Goal: Task Accomplishment & Management: Use online tool/utility

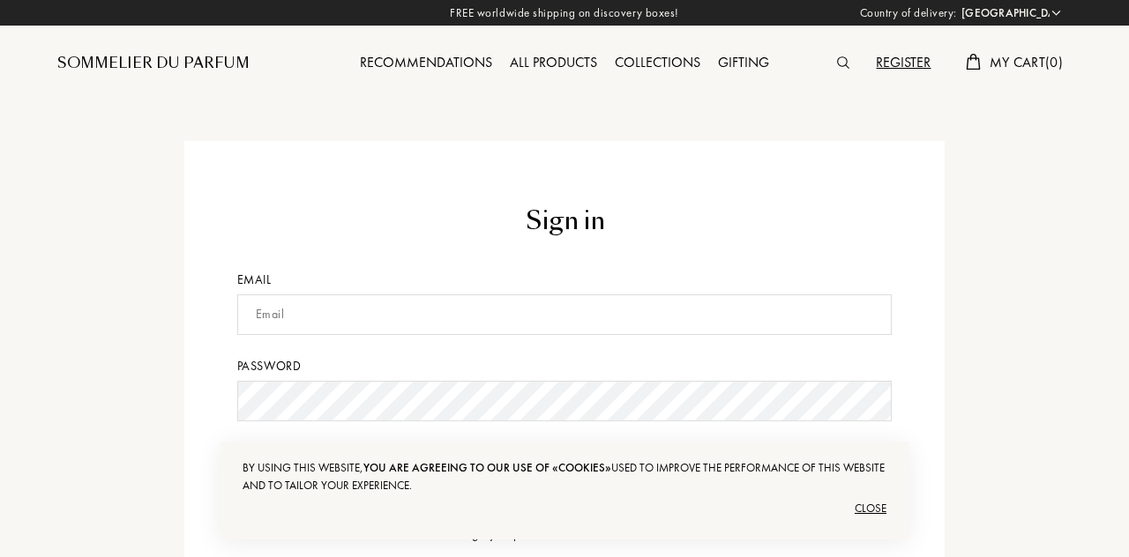
select select "US"
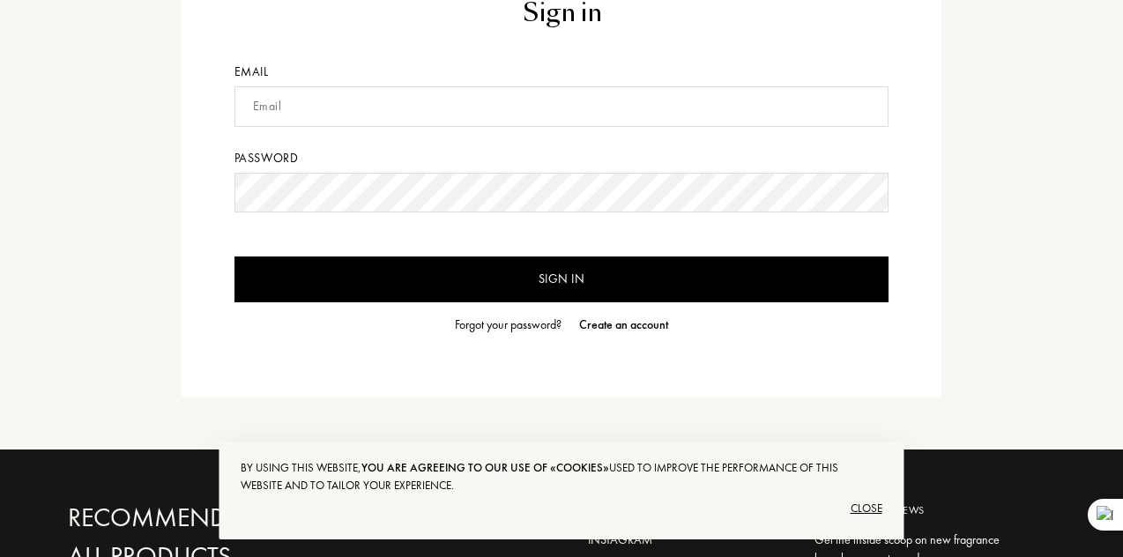
scroll to position [210, 0]
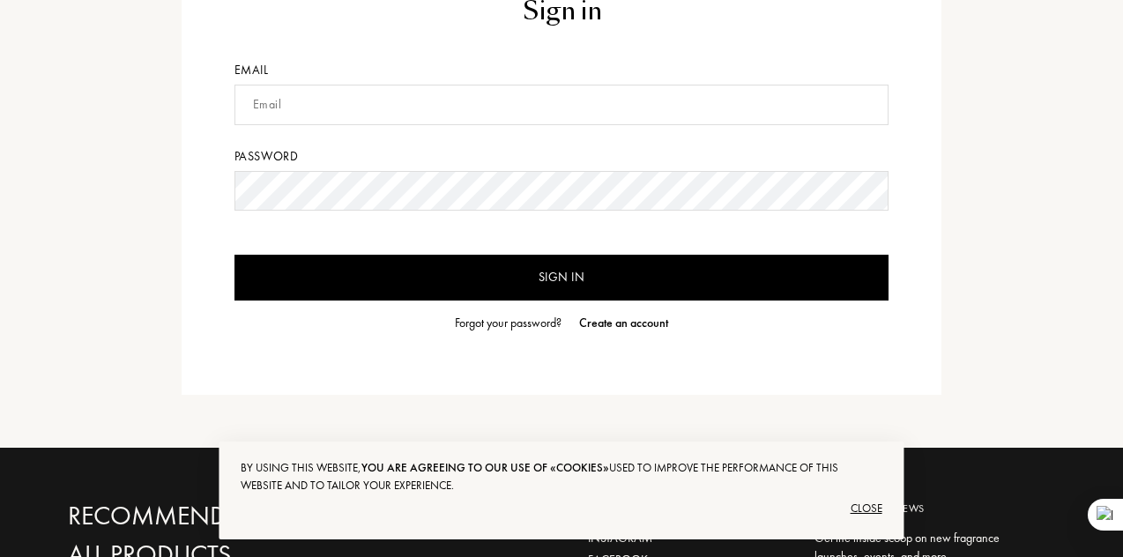
click at [636, 323] on div "Create an account" at bounding box center [623, 323] width 89 height 19
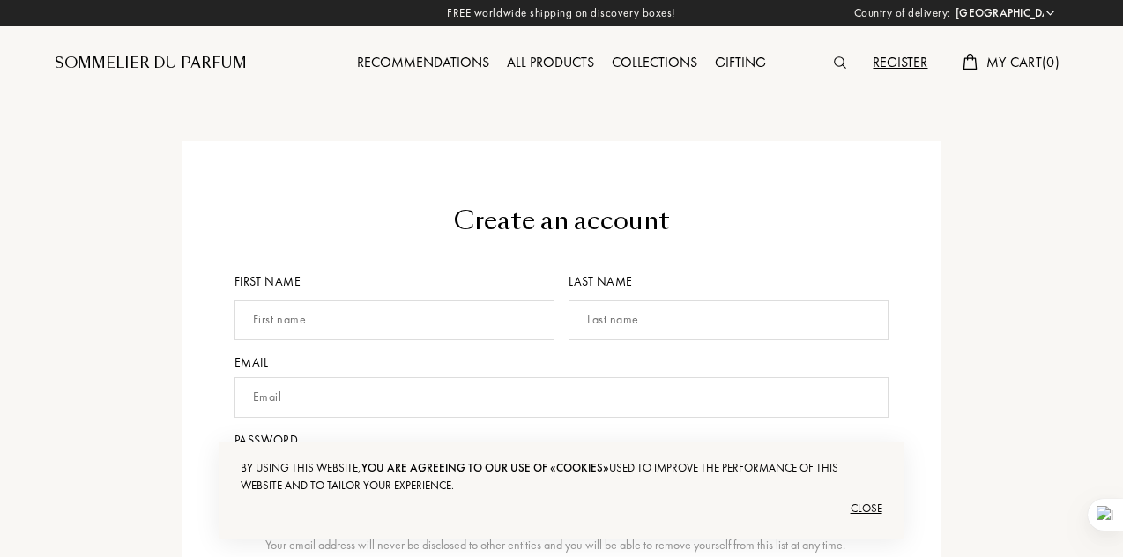
select select "US"
click at [420, 324] on input "text" at bounding box center [395, 320] width 320 height 41
type input "[PERSON_NAME]"
type input "Unegbe"
type input "victorunegbe@gmail.com"
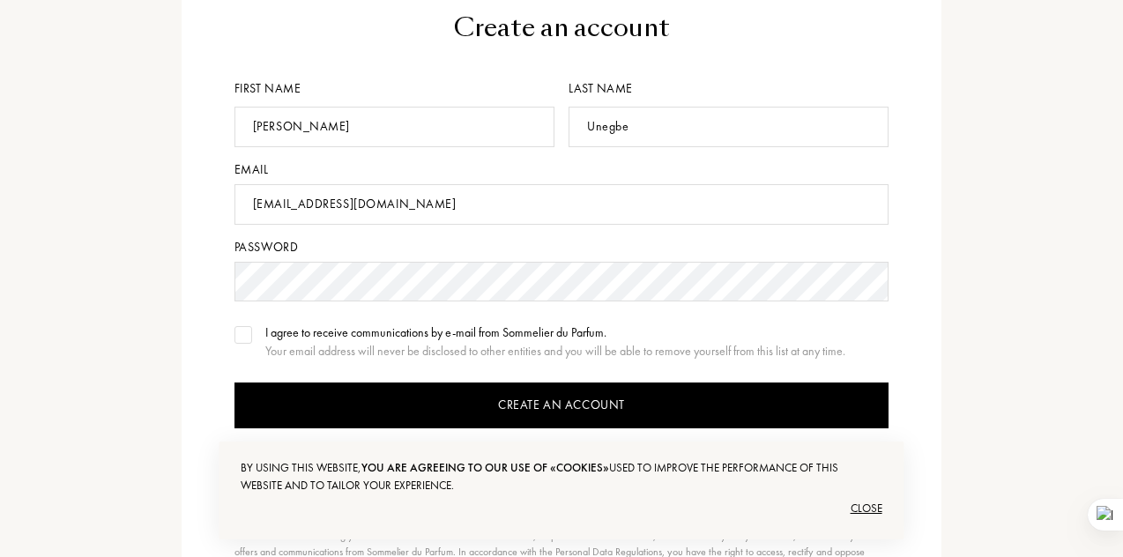
scroll to position [197, 0]
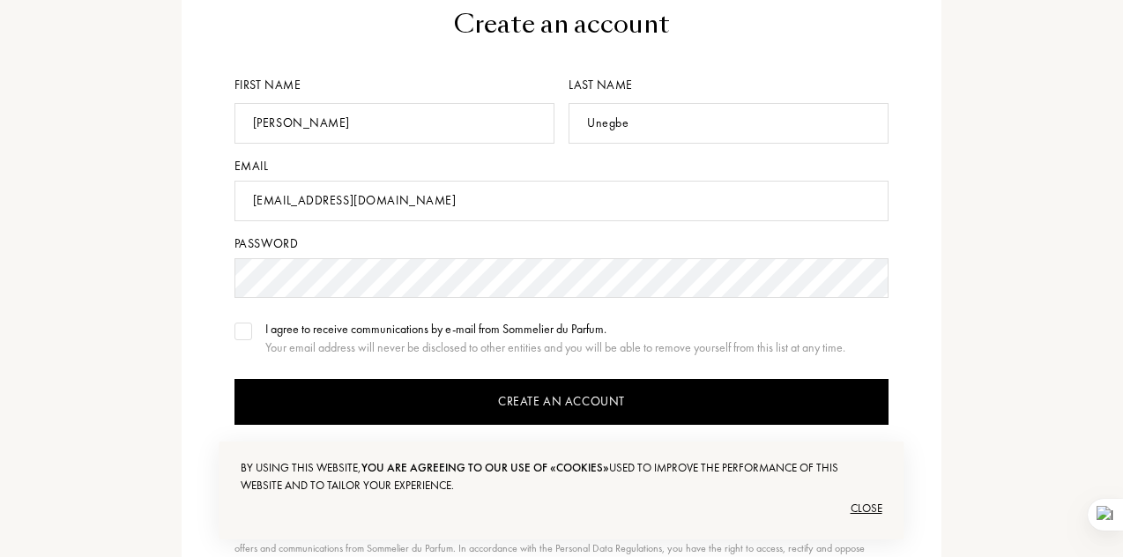
click at [239, 318] on form "Create an account First name Victor Last name Unegbe Email victorunegbe@gmail.c…" at bounding box center [562, 297] width 655 height 582
click at [243, 332] on img at bounding box center [243, 331] width 12 height 9
click at [396, 398] on input "Create an account" at bounding box center [562, 402] width 655 height 46
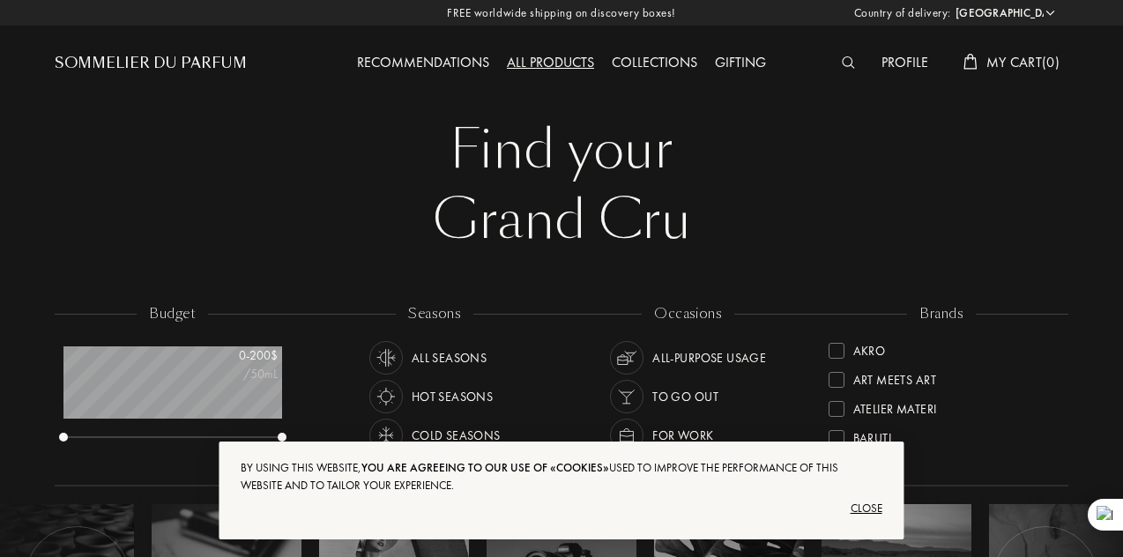
select select "US"
click at [448, 58] on div "Recommendations" at bounding box center [423, 63] width 150 height 23
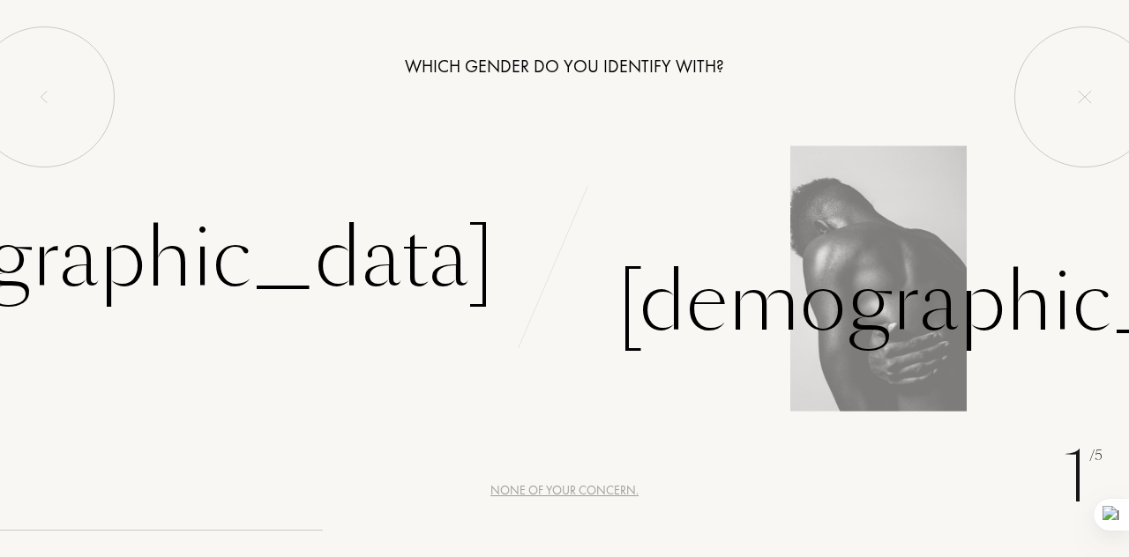
click at [842, 230] on div "Male" at bounding box center [846, 280] width 564 height 163
click at [707, 336] on div "Male" at bounding box center [985, 302] width 736 height 119
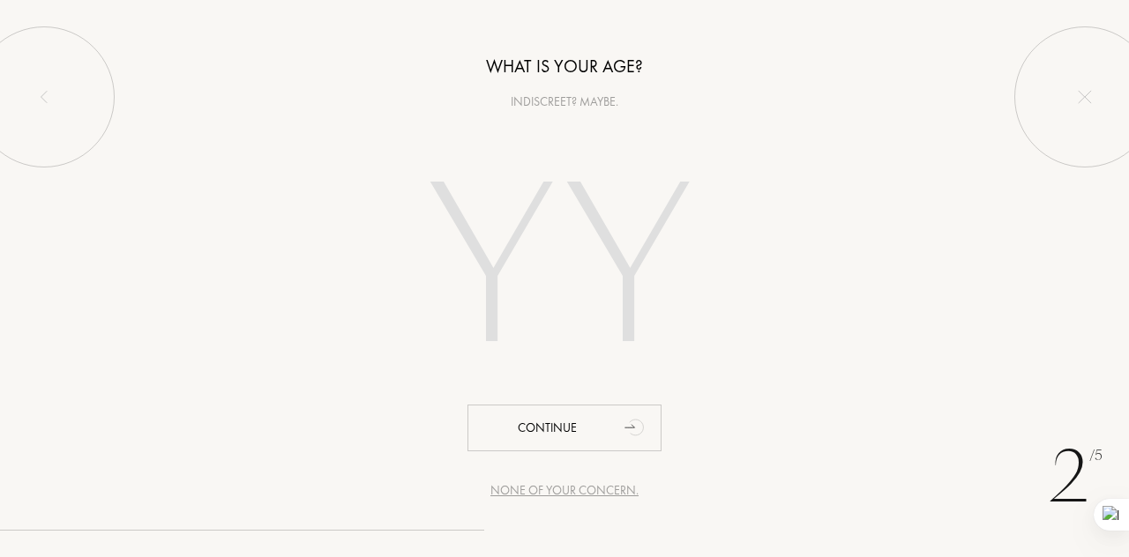
click at [640, 317] on input "number" at bounding box center [564, 272] width 379 height 304
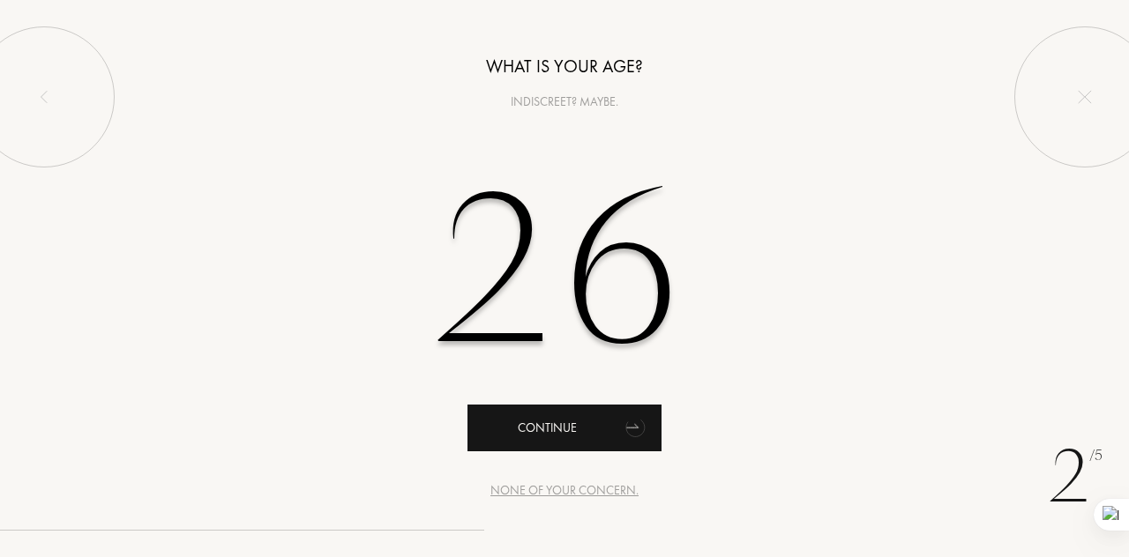
type input "26"
click at [639, 421] on icon "animation" at bounding box center [634, 427] width 26 height 27
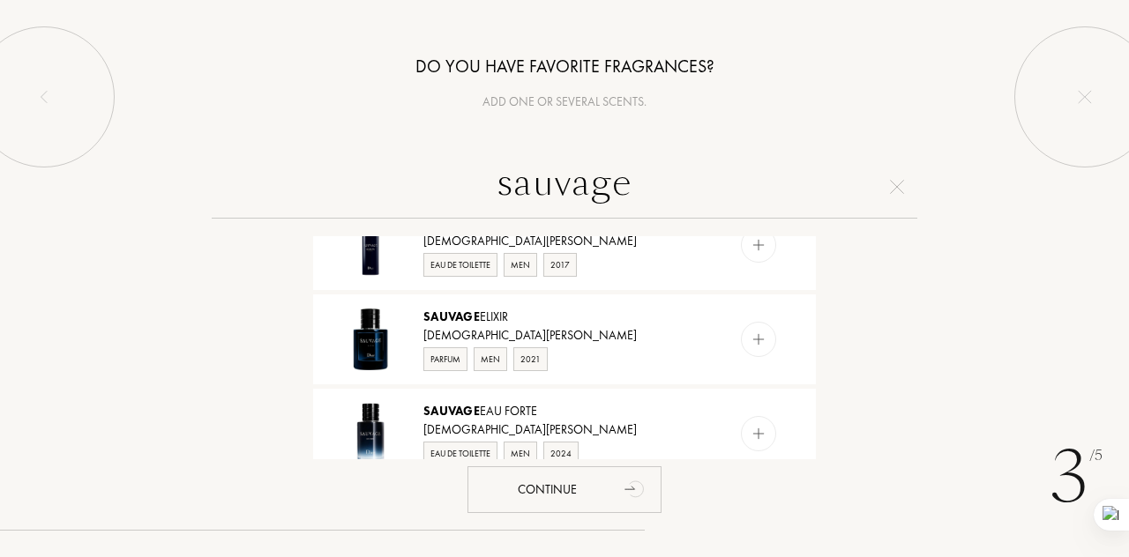
scroll to position [346, 0]
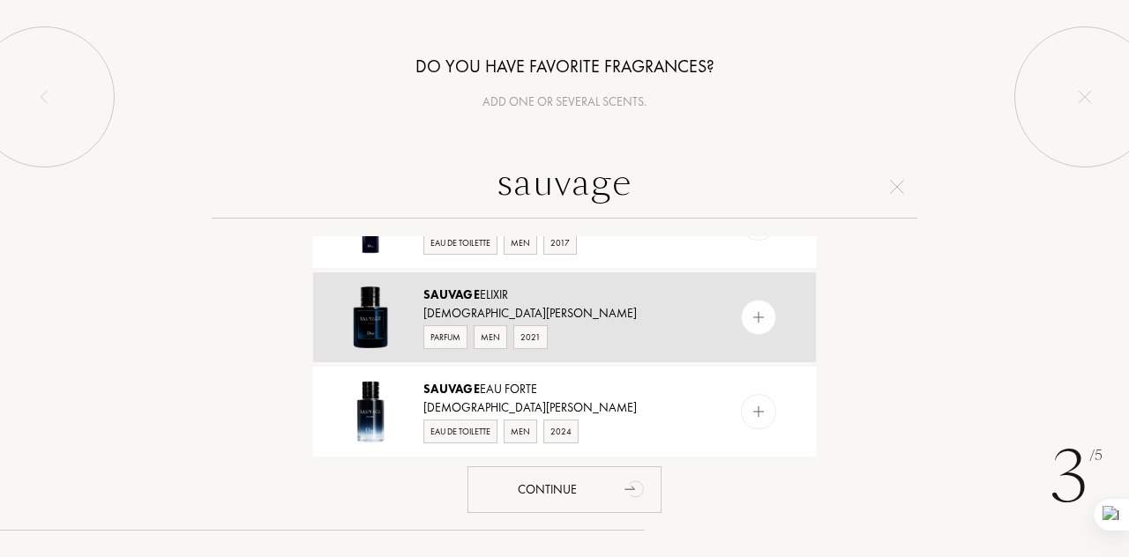
type input "sauvage"
click at [757, 324] on img at bounding box center [758, 317] width 17 height 17
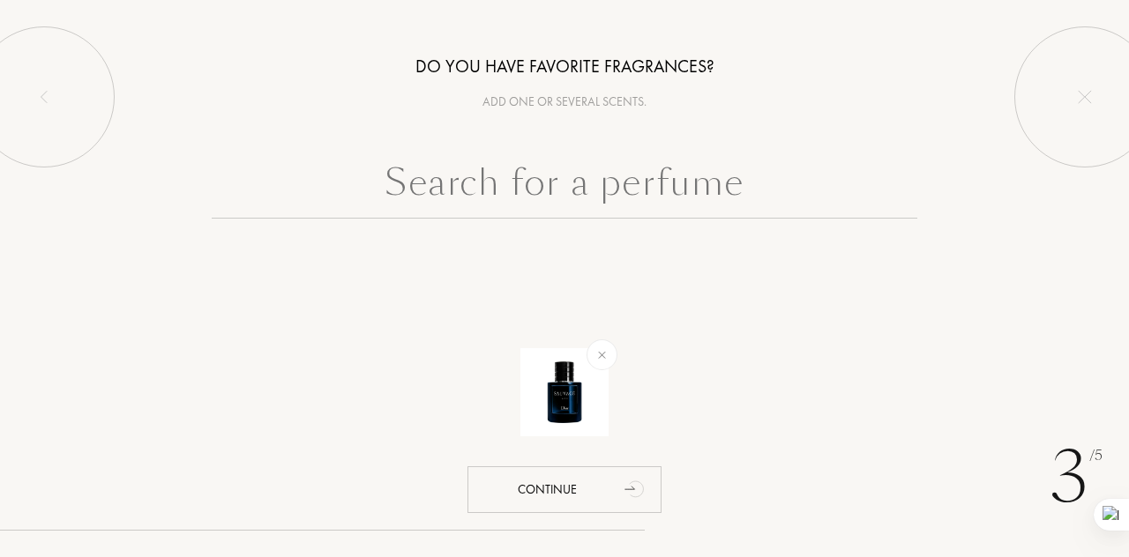
click at [563, 180] on input "text" at bounding box center [564, 186] width 705 height 63
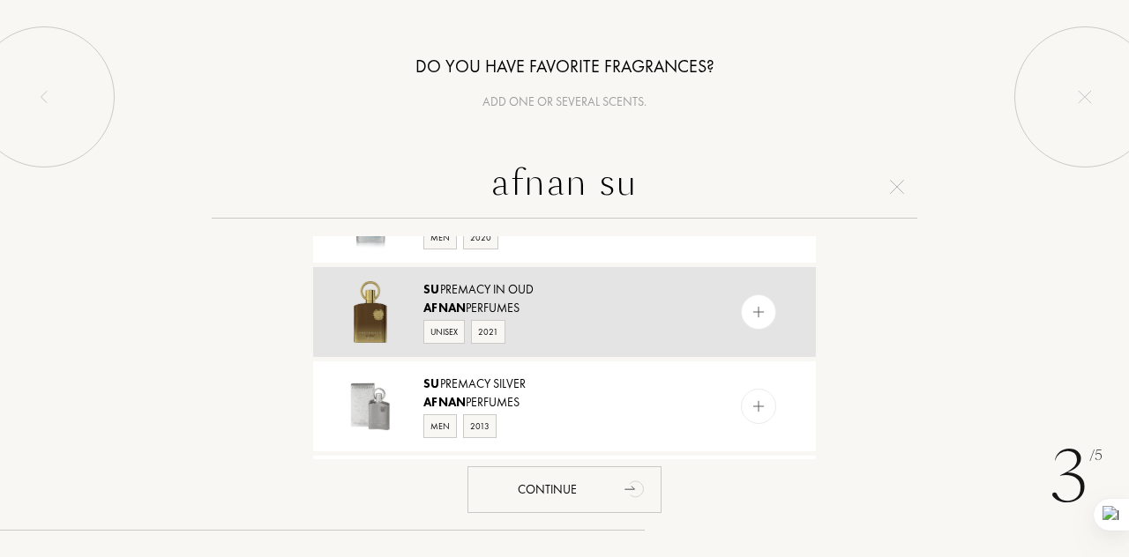
scroll to position [164, 0]
type input "afnan su"
click at [754, 315] on img at bounding box center [758, 310] width 17 height 17
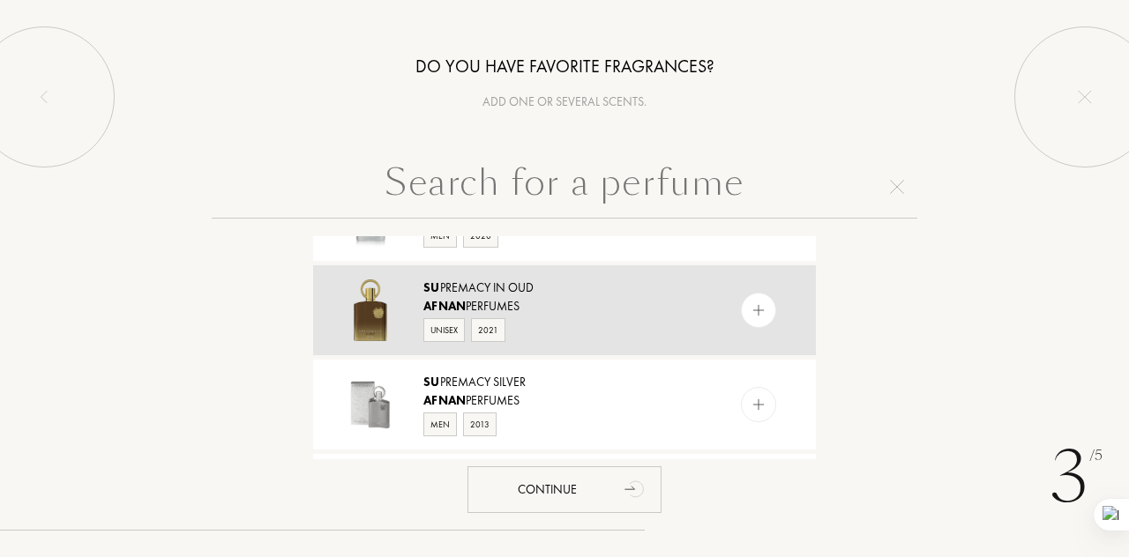
scroll to position [0, 0]
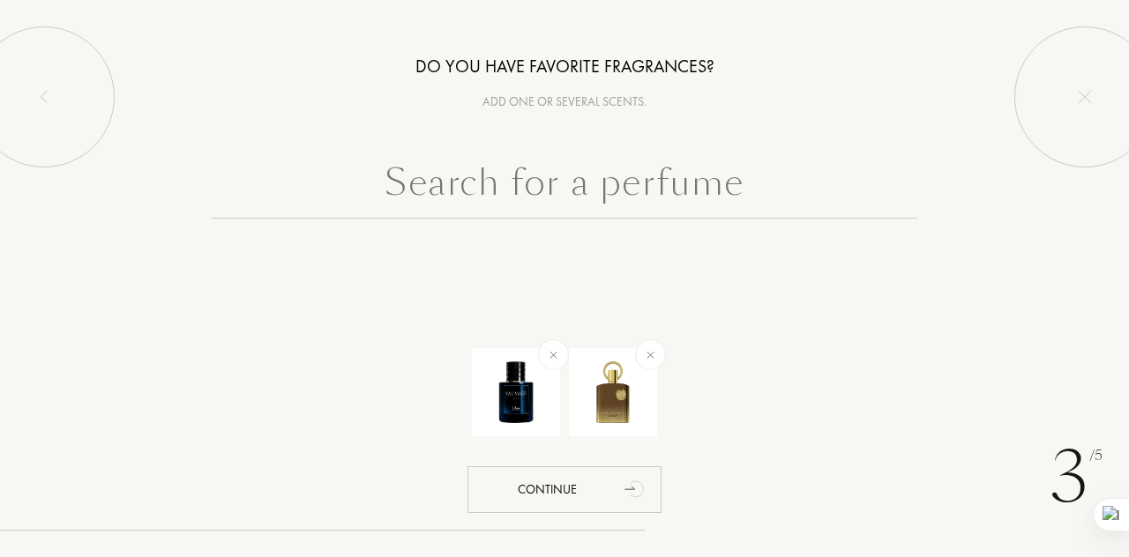
click at [645, 198] on input "text" at bounding box center [564, 186] width 705 height 63
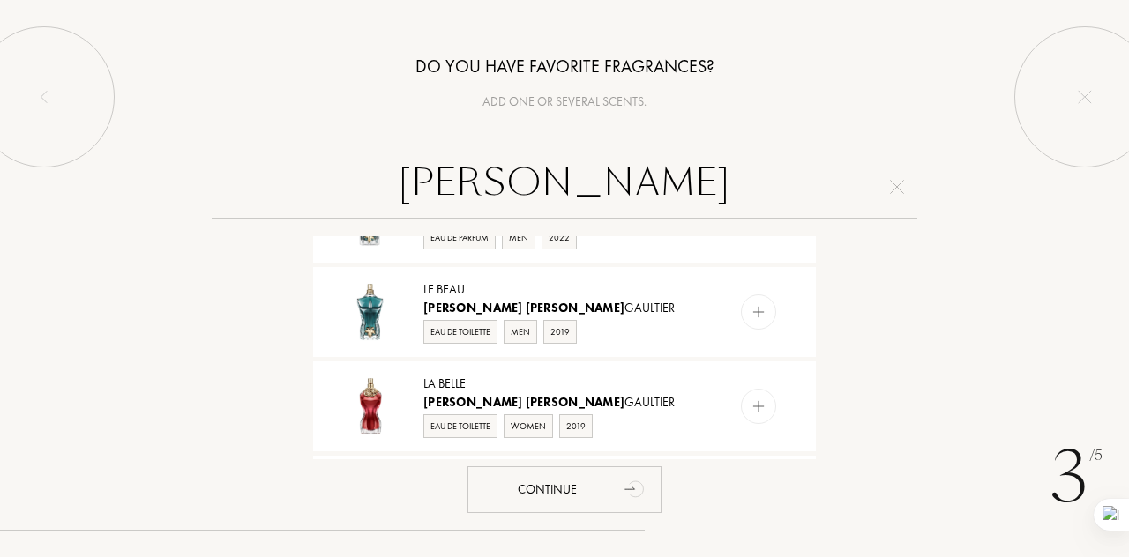
scroll to position [824, 0]
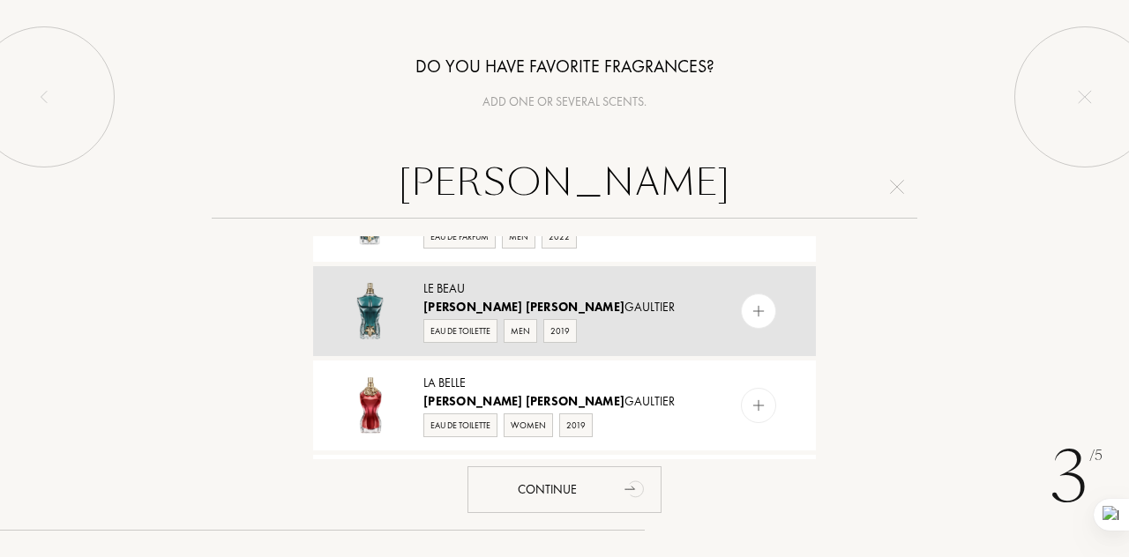
type input "jean paul"
click at [755, 320] on img at bounding box center [758, 311] width 17 height 17
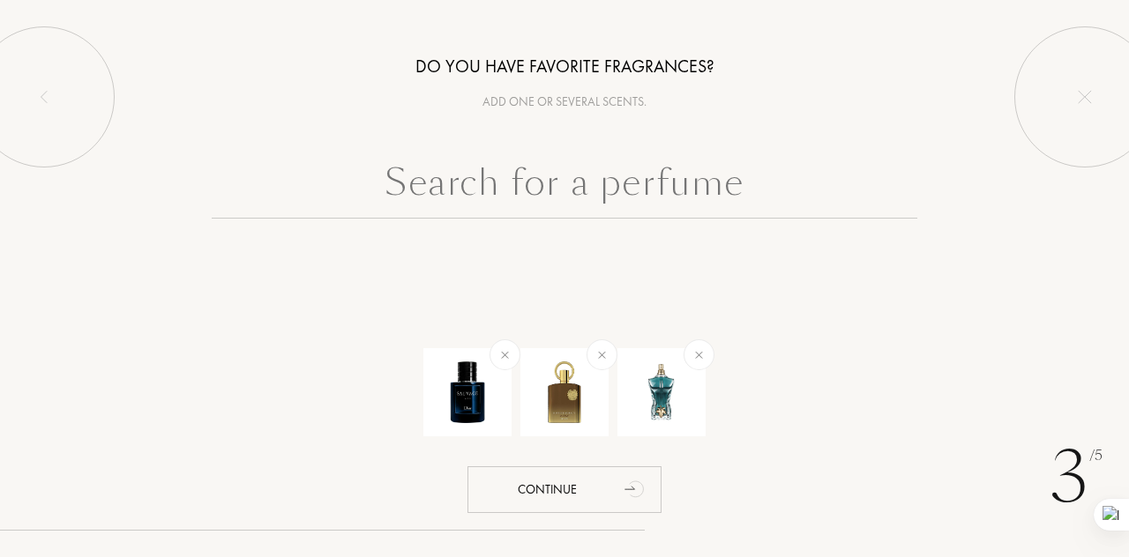
click at [596, 184] on input "text" at bounding box center [564, 186] width 705 height 63
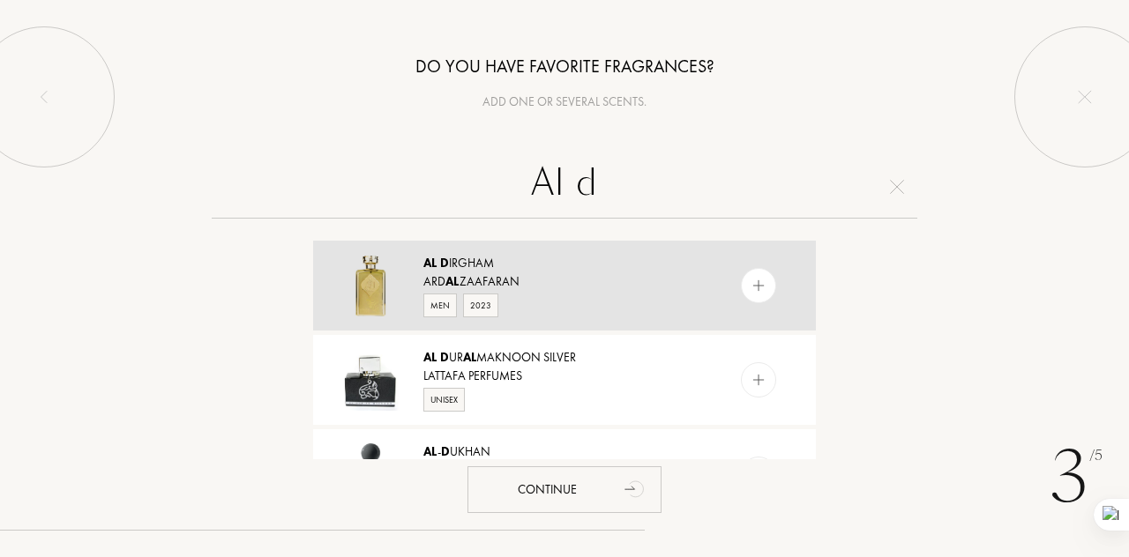
type input "Al d"
click at [755, 283] on img at bounding box center [758, 286] width 17 height 17
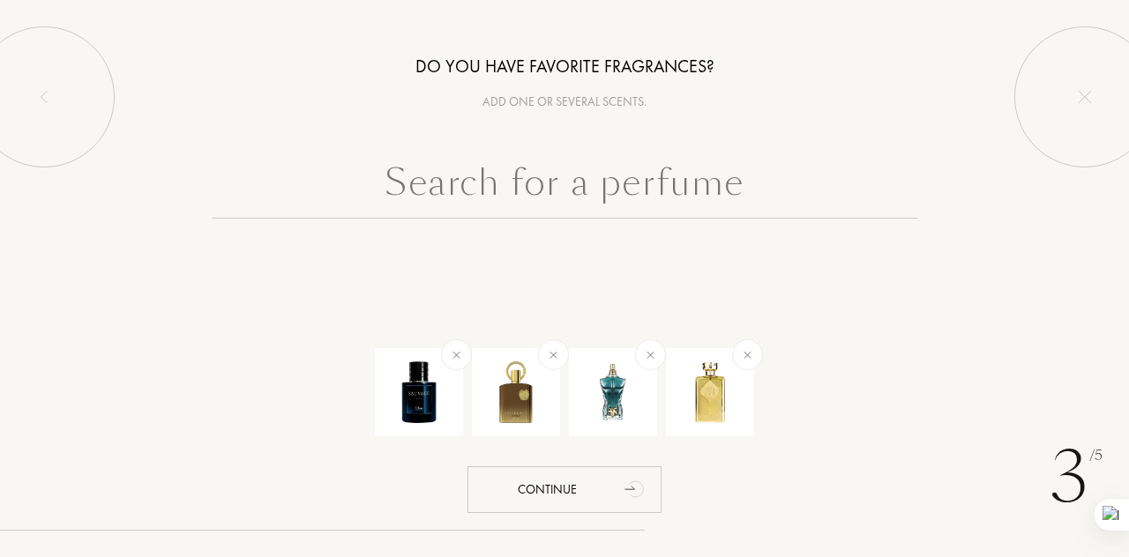
click at [587, 190] on input "text" at bounding box center [564, 186] width 705 height 63
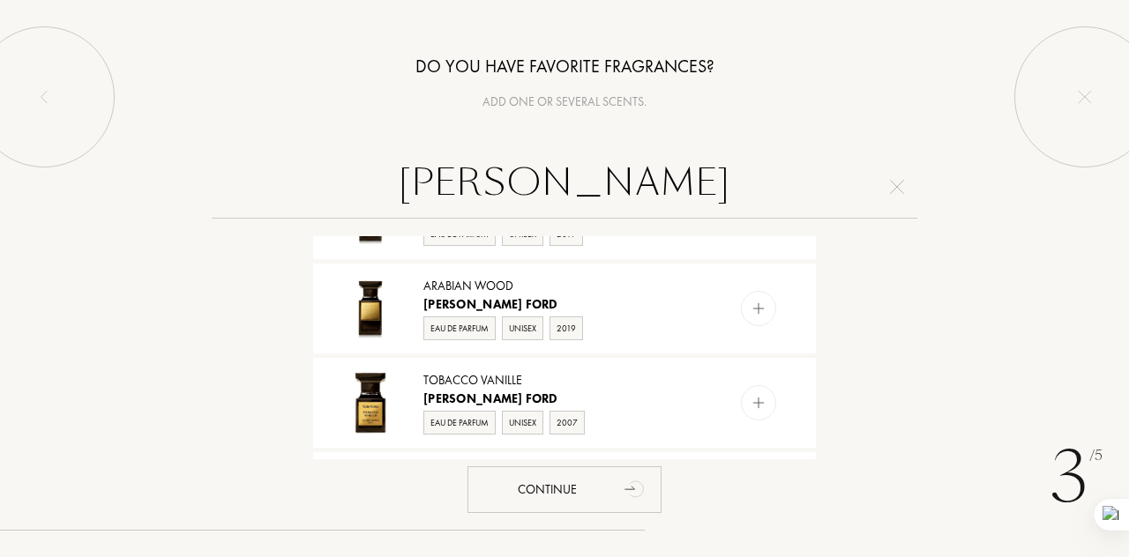
scroll to position [1583, 0]
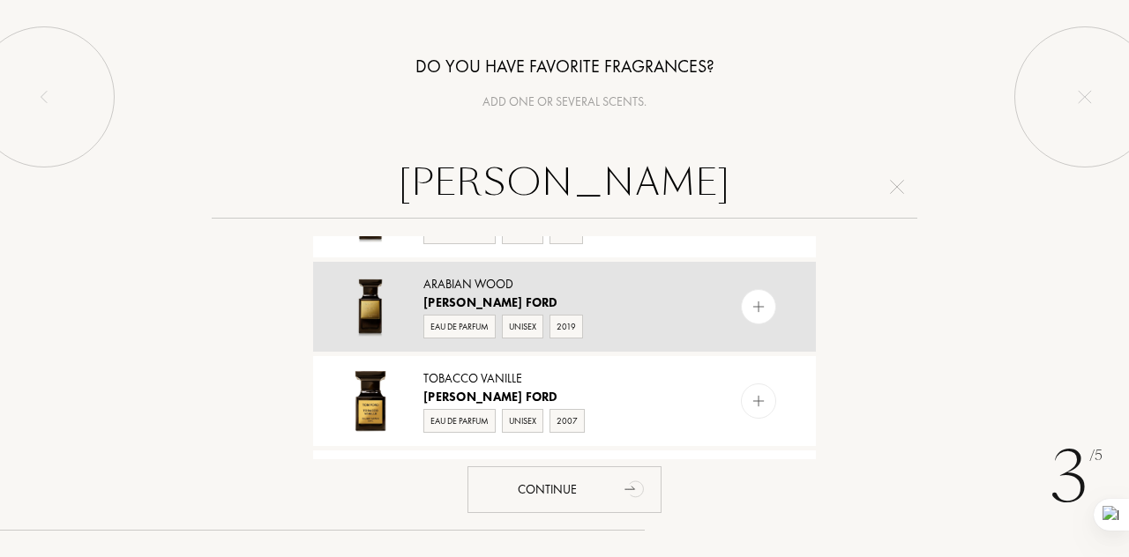
type input "tom ford"
click at [754, 316] on img at bounding box center [758, 307] width 17 height 17
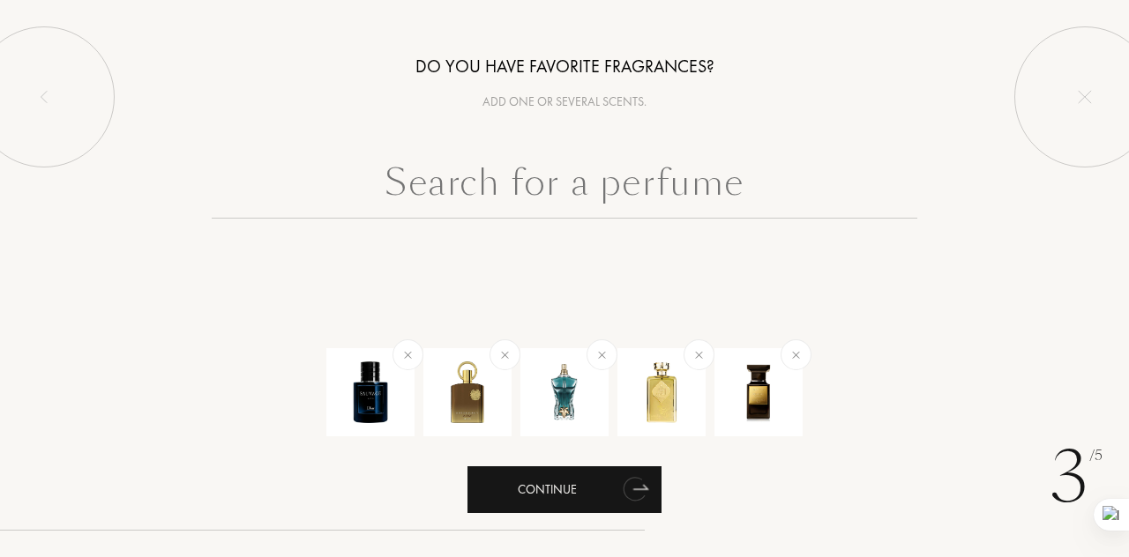
click at [573, 495] on div "Continue" at bounding box center [564, 489] width 194 height 47
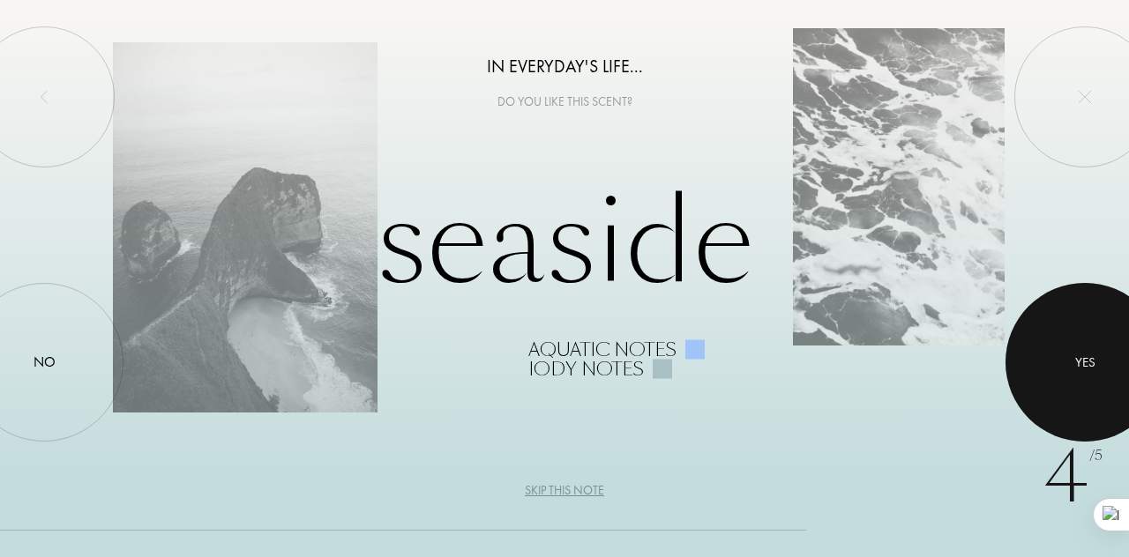
click at [1055, 351] on div at bounding box center [1084, 362] width 159 height 159
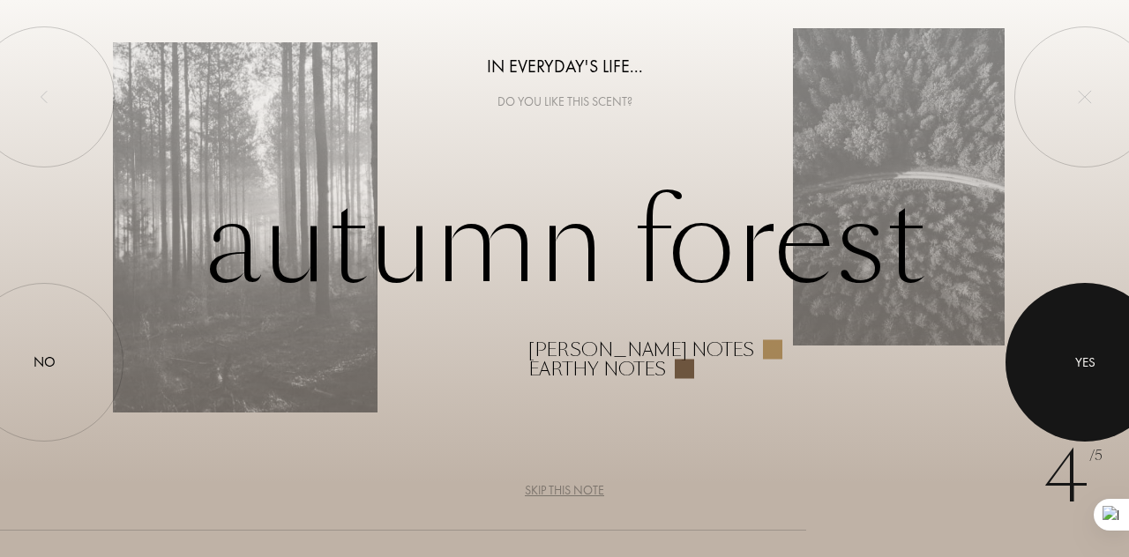
click at [1099, 356] on div at bounding box center [1084, 362] width 159 height 159
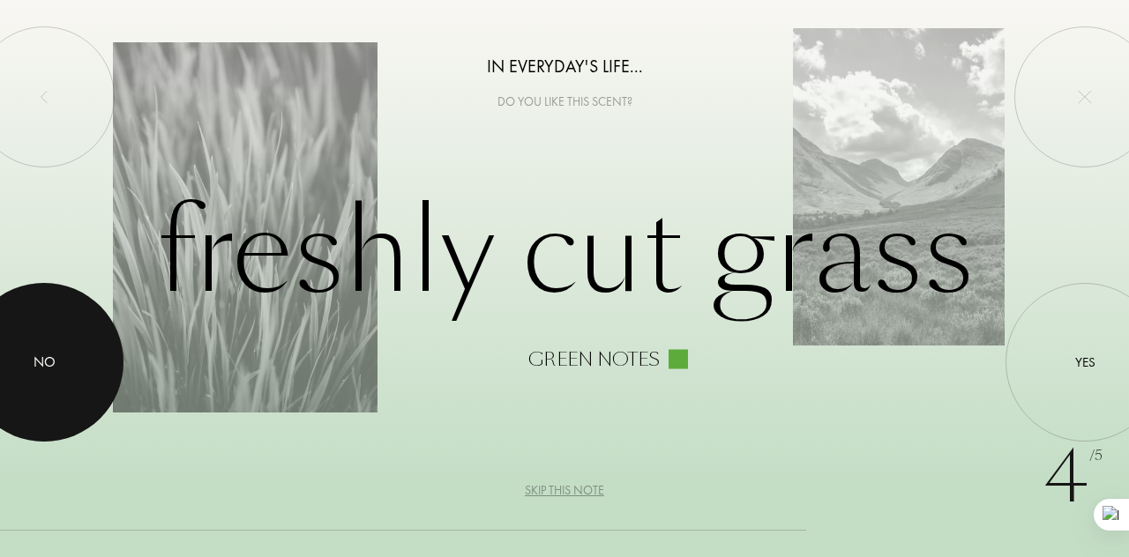
click at [66, 378] on div at bounding box center [44, 362] width 159 height 159
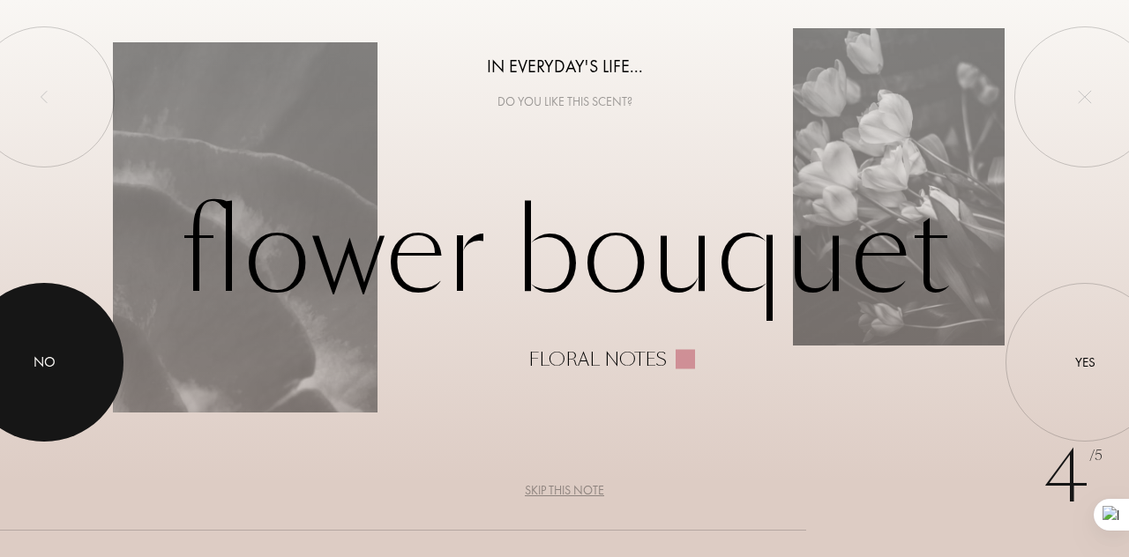
click at [83, 349] on div at bounding box center [44, 362] width 159 height 159
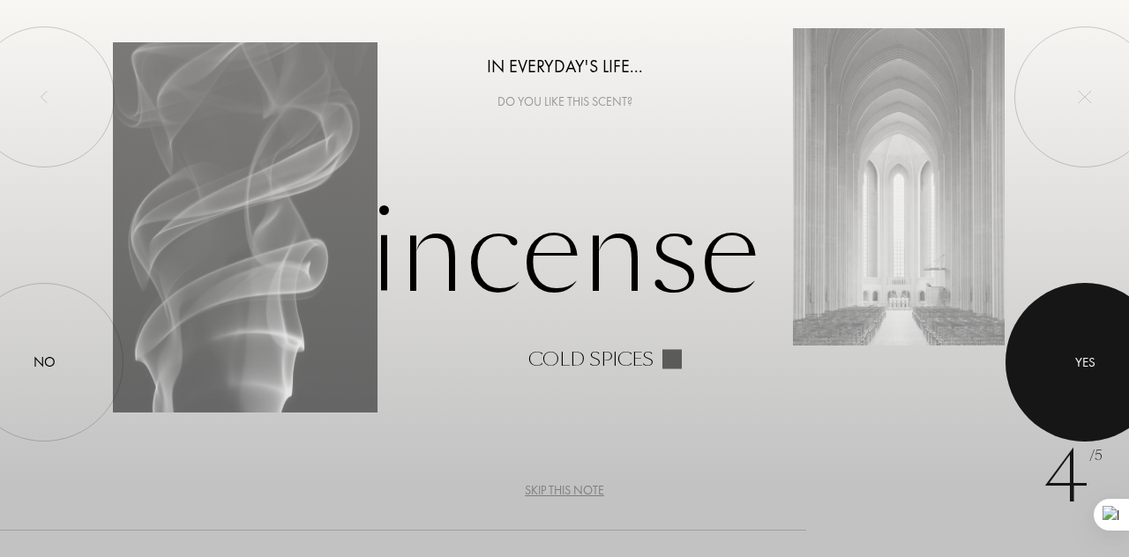
click at [1074, 345] on div at bounding box center [1084, 362] width 159 height 159
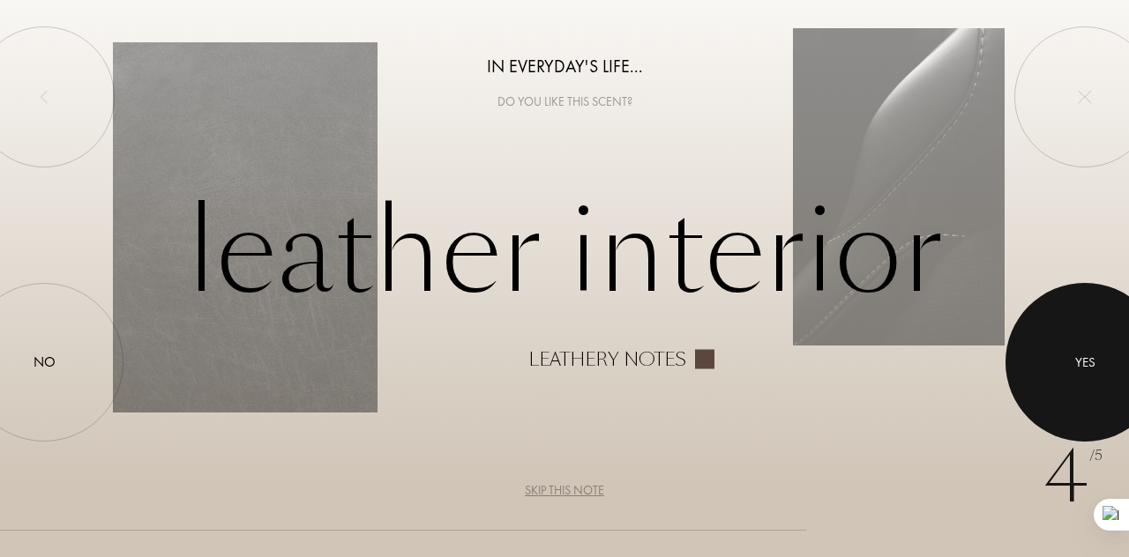
click at [1078, 368] on div "Yes" at bounding box center [1085, 363] width 20 height 20
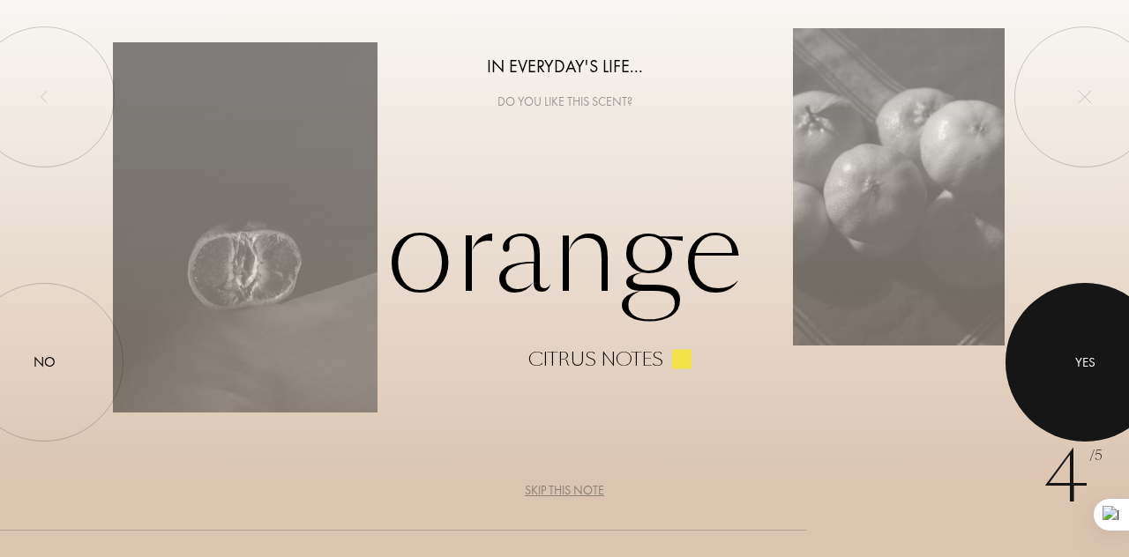
click at [1066, 352] on div at bounding box center [1084, 362] width 159 height 159
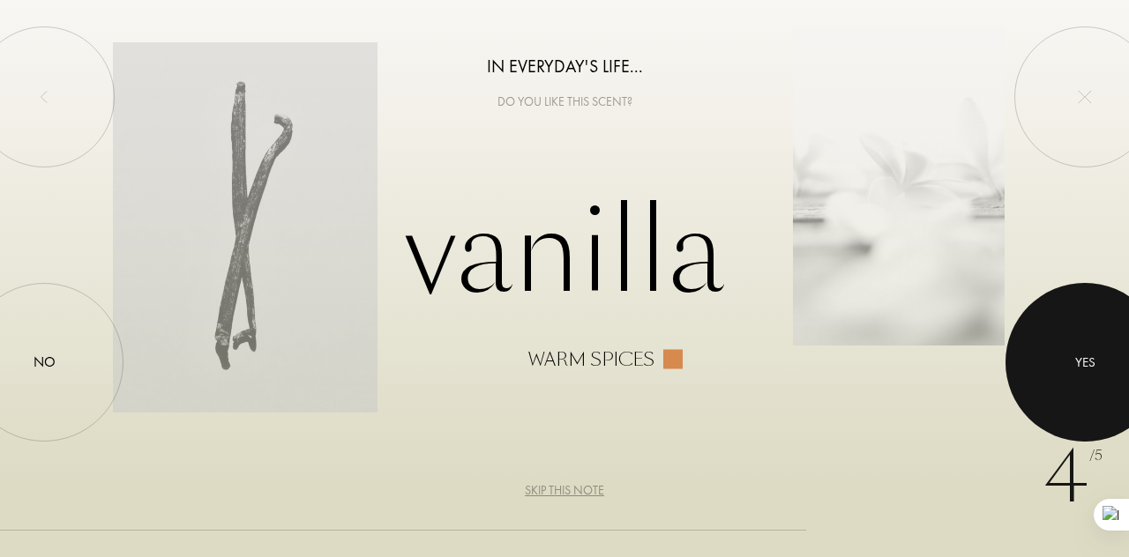
click at [1055, 368] on div at bounding box center [1084, 362] width 159 height 159
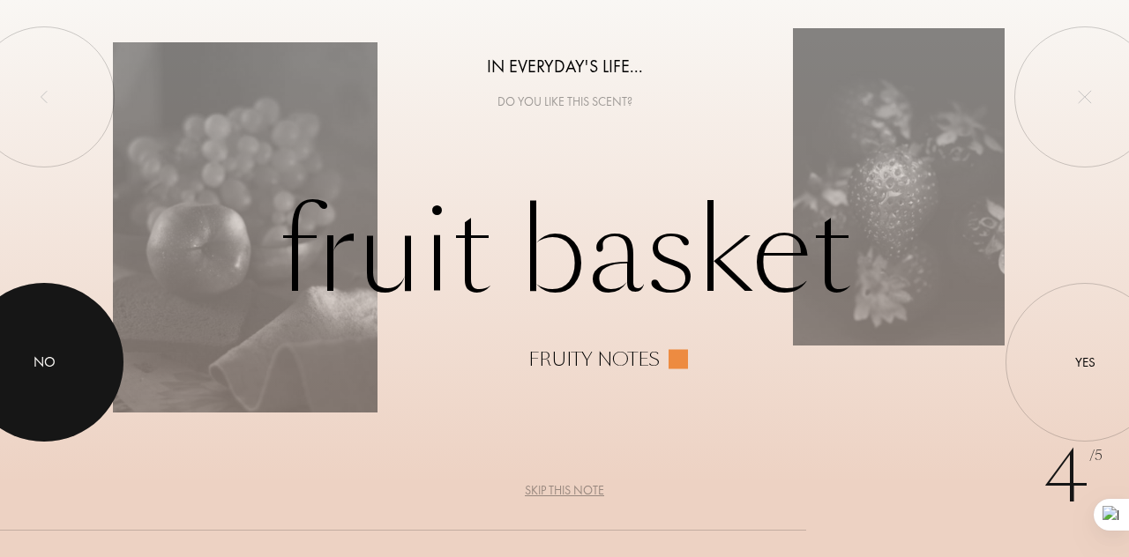
click at [60, 397] on div at bounding box center [44, 362] width 159 height 159
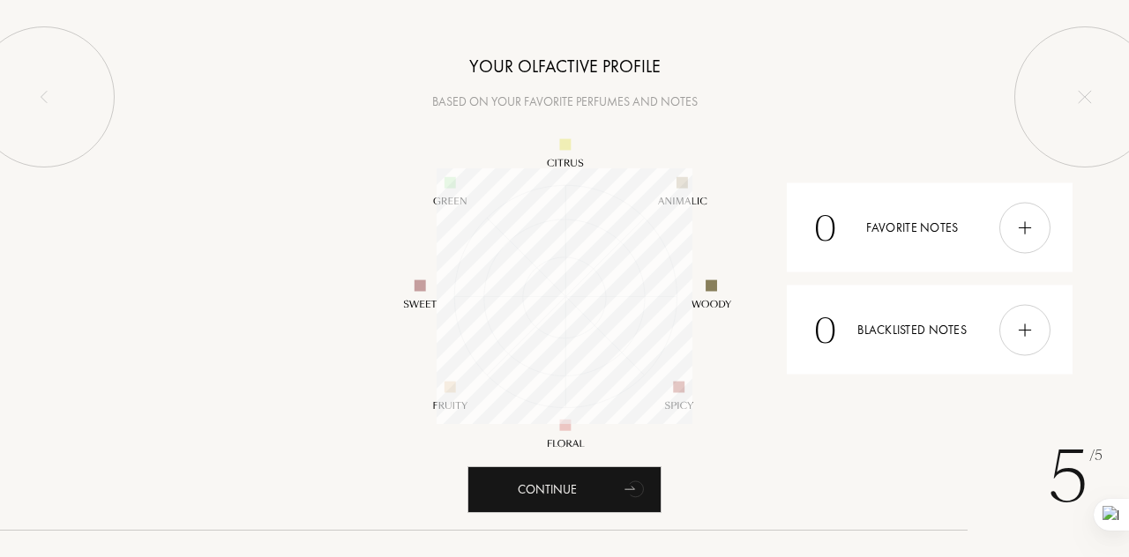
scroll to position [256, 256]
click at [1020, 221] on img at bounding box center [1024, 227] width 19 height 19
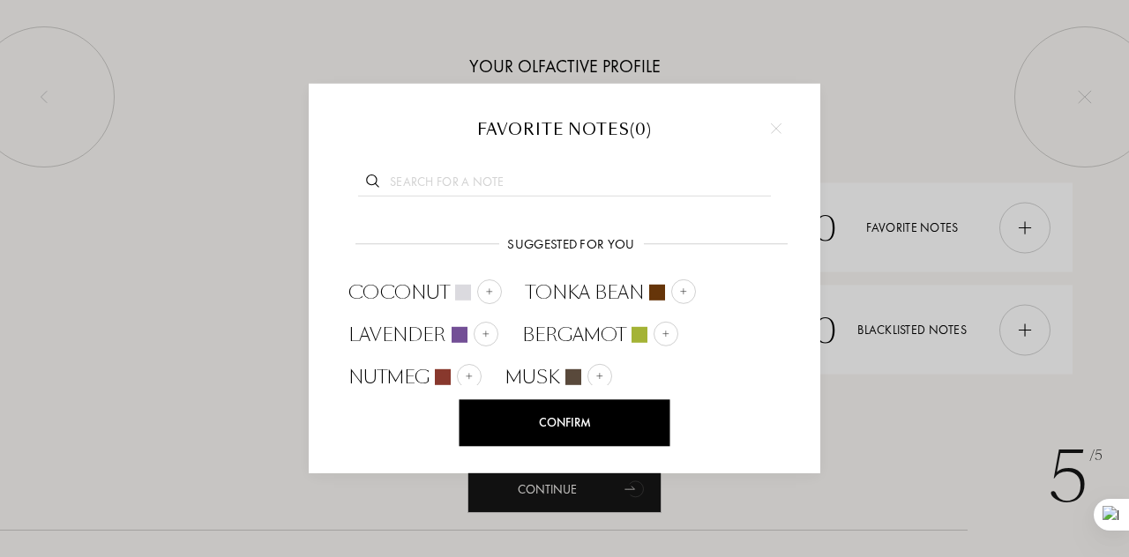
click at [852, 412] on div at bounding box center [564, 278] width 1129 height 557
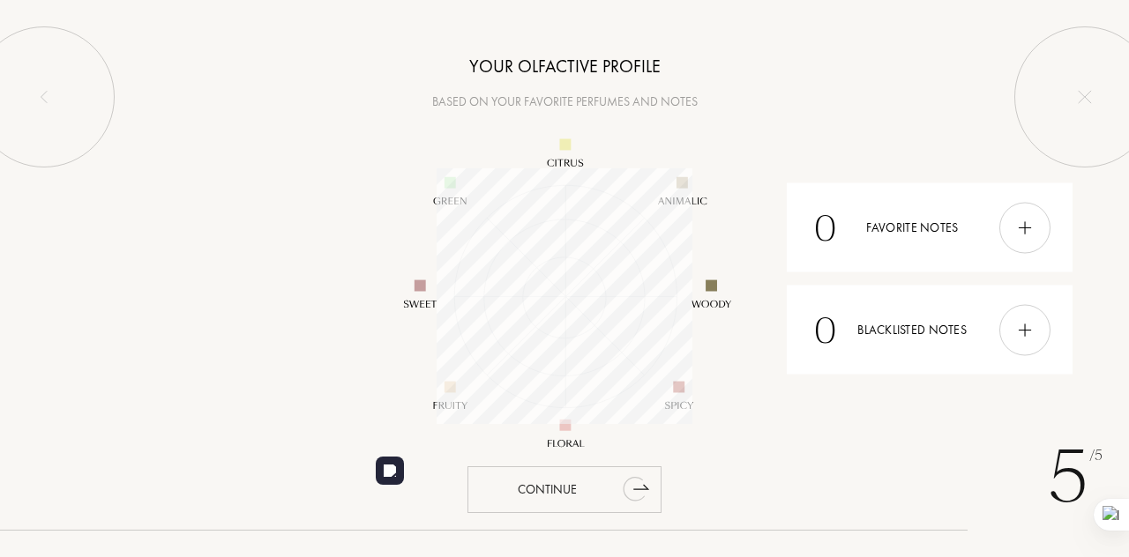
click at [527, 488] on div "Continue" at bounding box center [564, 489] width 194 height 47
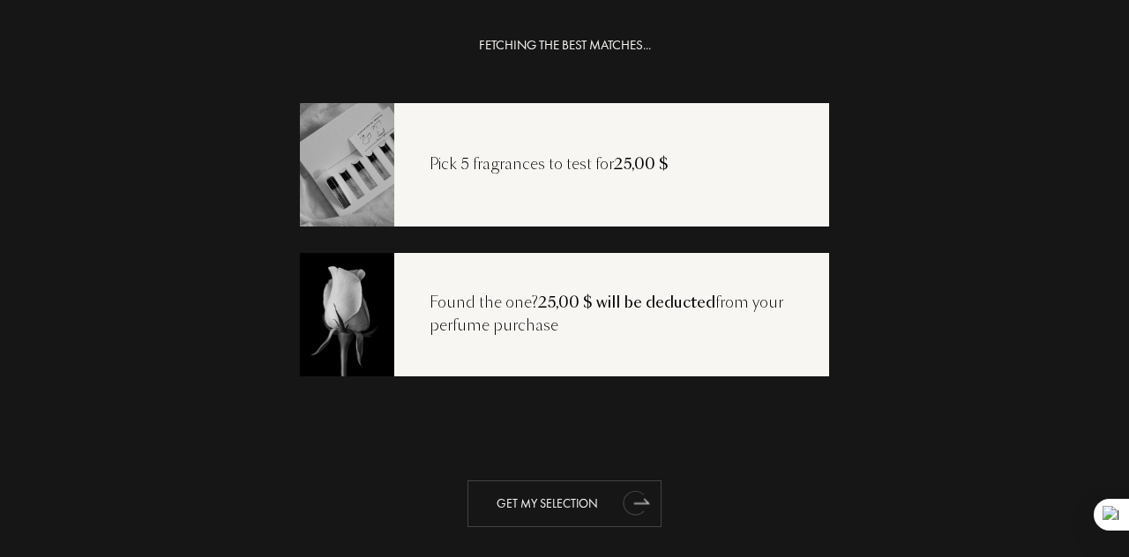
click at [569, 495] on div "Get my selection" at bounding box center [564, 504] width 194 height 47
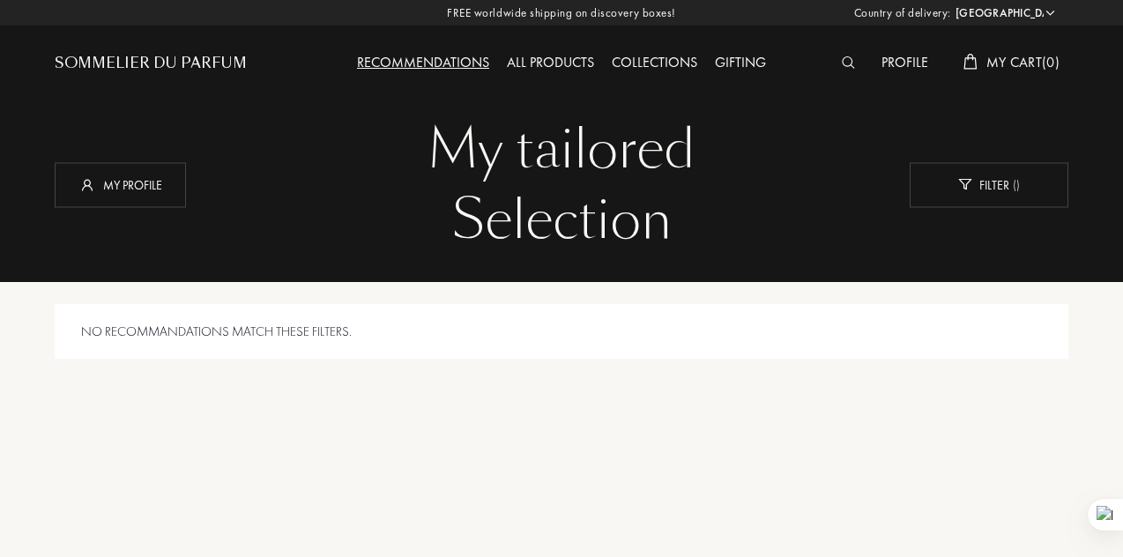
select select "US"
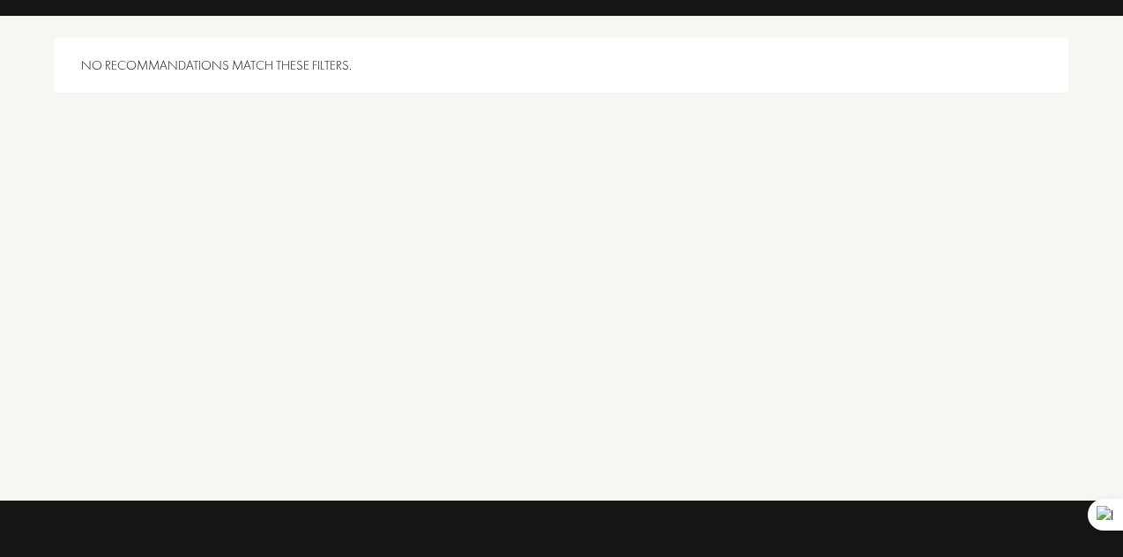
scroll to position [297, 0]
